Goal: Transaction & Acquisition: Purchase product/service

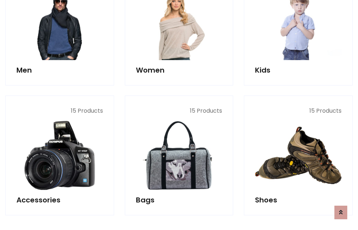
scroll to position [239, 0]
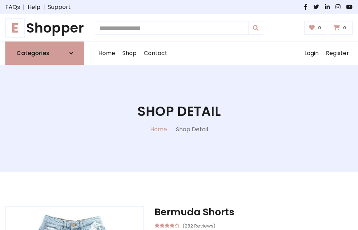
click at [45, 28] on h1 "E Shopper" at bounding box center [44, 28] width 79 height 16
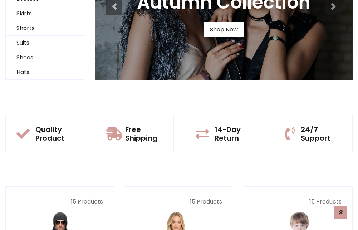
scroll to position [69, 0]
